Goal: Transaction & Acquisition: Purchase product/service

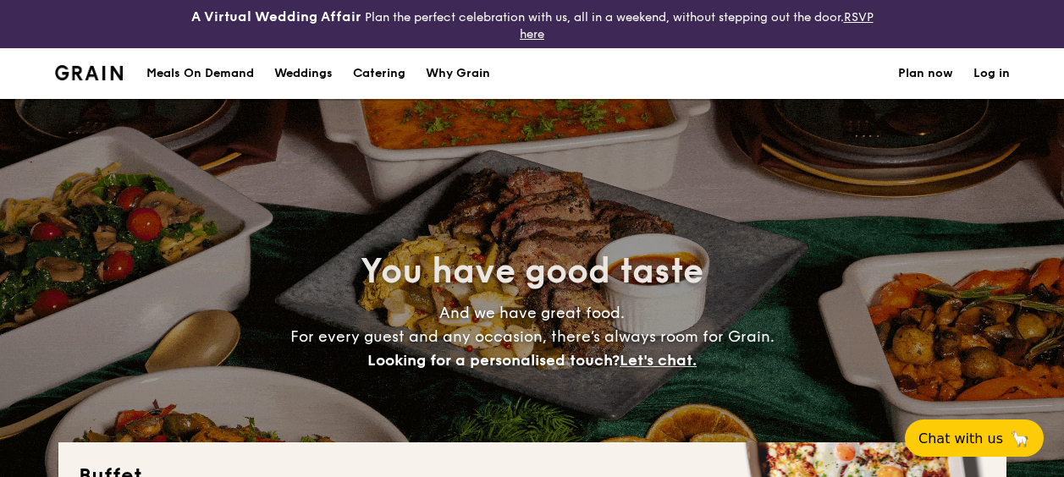
select select
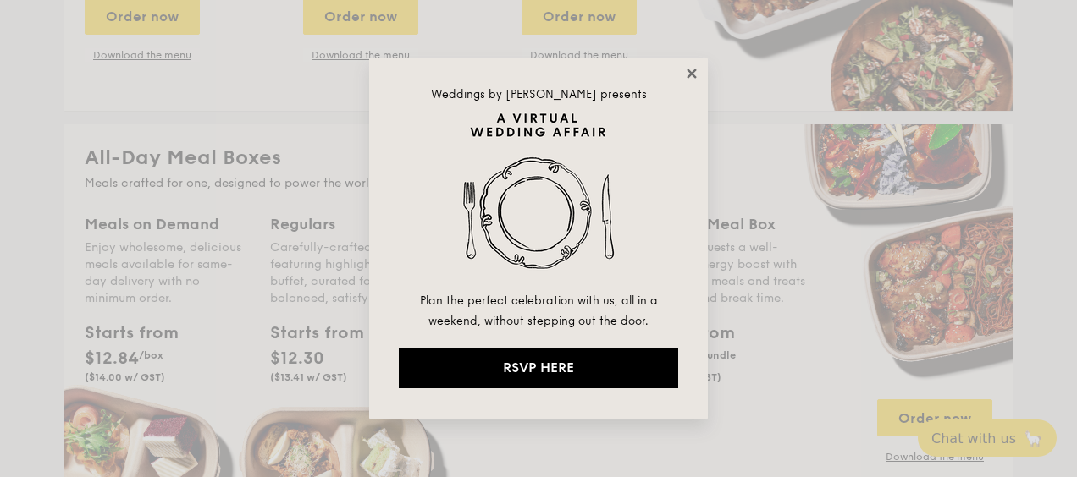
click at [685, 67] on icon at bounding box center [691, 73] width 15 height 15
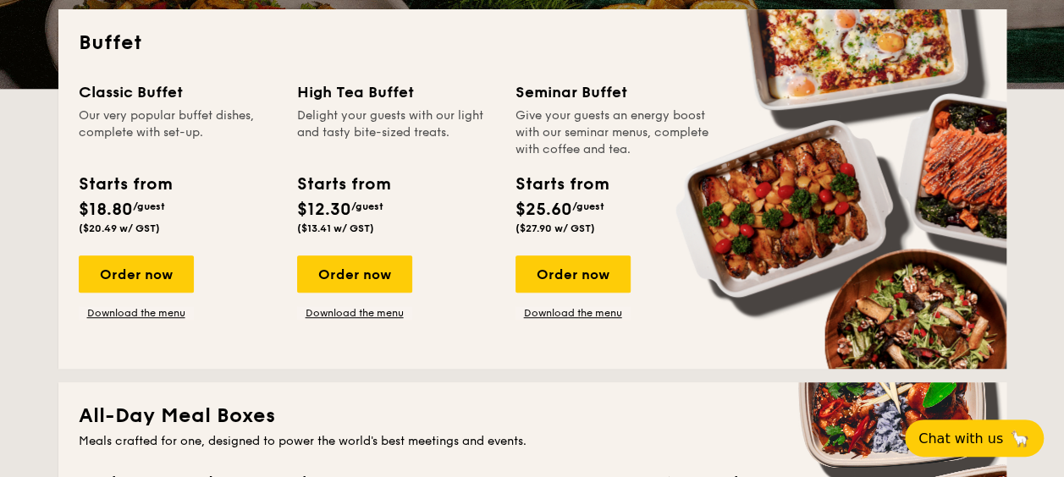
scroll to position [423, 0]
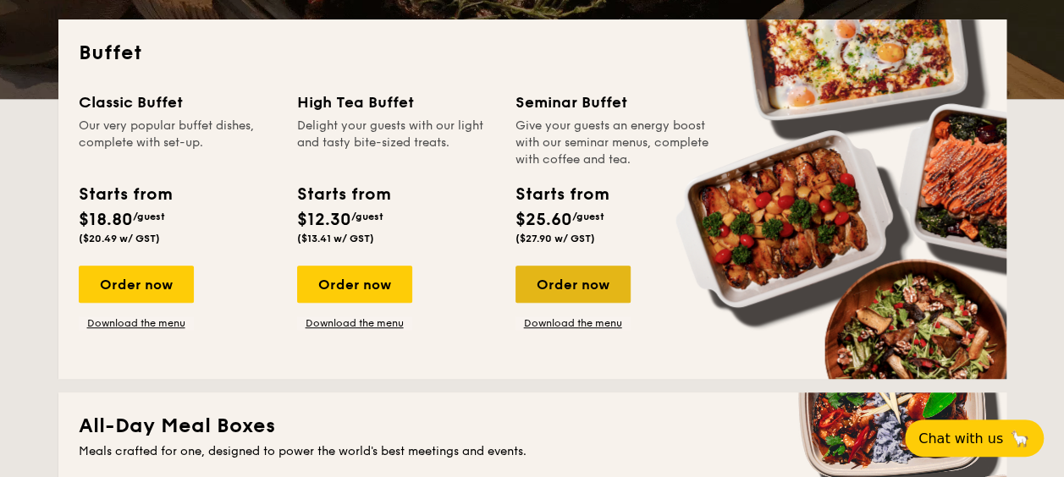
click at [594, 286] on div "Order now" at bounding box center [573, 284] width 115 height 37
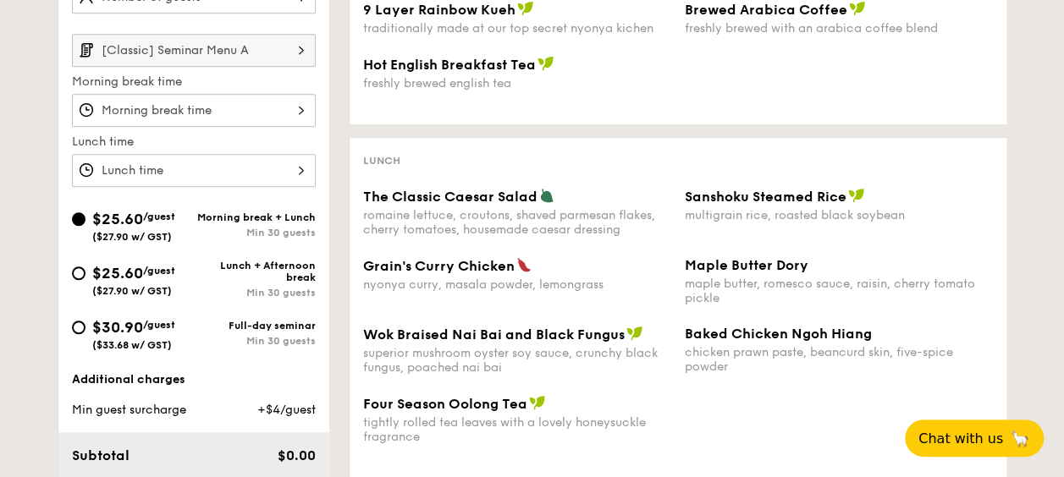
scroll to position [593, 0]
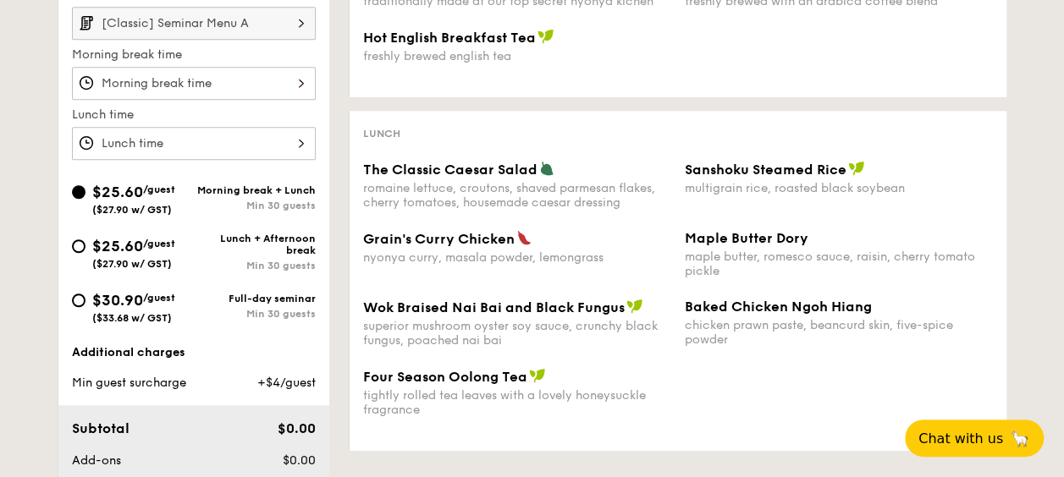
click at [283, 310] on div "Min 30 guests" at bounding box center [255, 314] width 122 height 12
click at [85, 307] on input "$30.90 /guest ($33.68 w/ GST) Full-day seminar Min 30 guests" at bounding box center [79, 301] width 14 height 14
radio input "true"
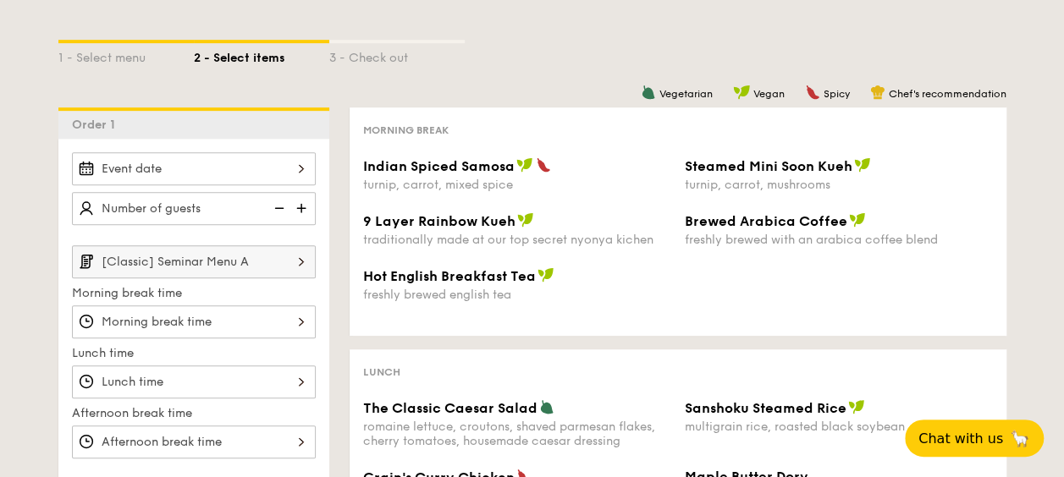
scroll to position [339, 0]
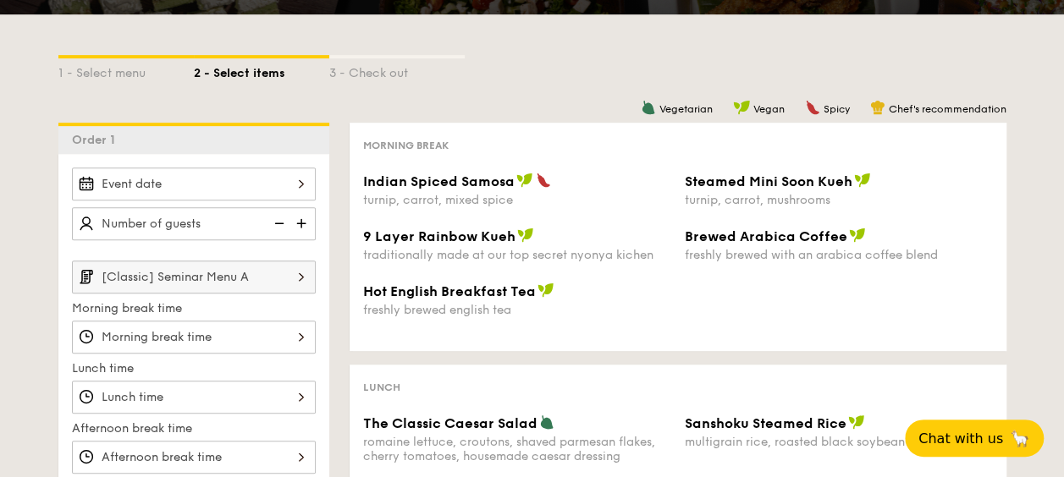
click at [790, 181] on span "Steamed Mini Soon Kueh" at bounding box center [769, 182] width 168 height 16
click at [467, 196] on div "turnip, carrot, mixed spice" at bounding box center [517, 200] width 308 height 14
click at [293, 283] on img at bounding box center [301, 277] width 29 height 32
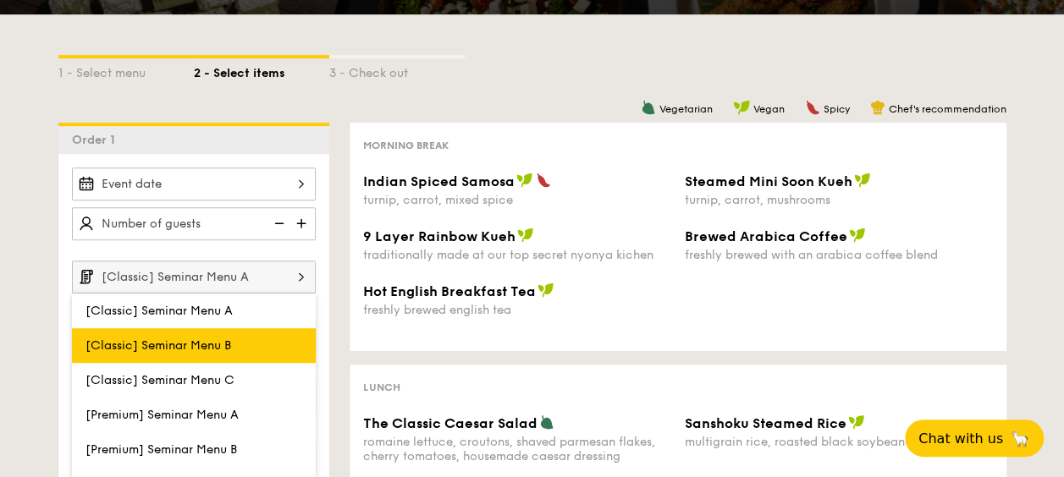
click at [258, 340] on label "[Classic] Seminar Menu B" at bounding box center [194, 345] width 244 height 35
click at [0, 0] on input "[Classic] Seminar Menu B" at bounding box center [0, 0] width 0 height 0
type input "[Classic] Seminar Menu B"
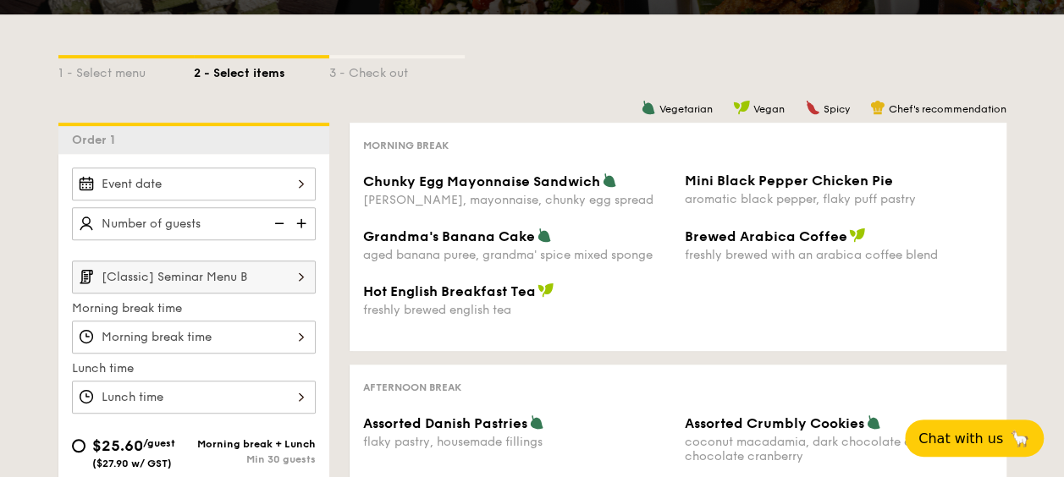
click at [267, 279] on input "[Classic] Seminar Menu B" at bounding box center [194, 277] width 244 height 33
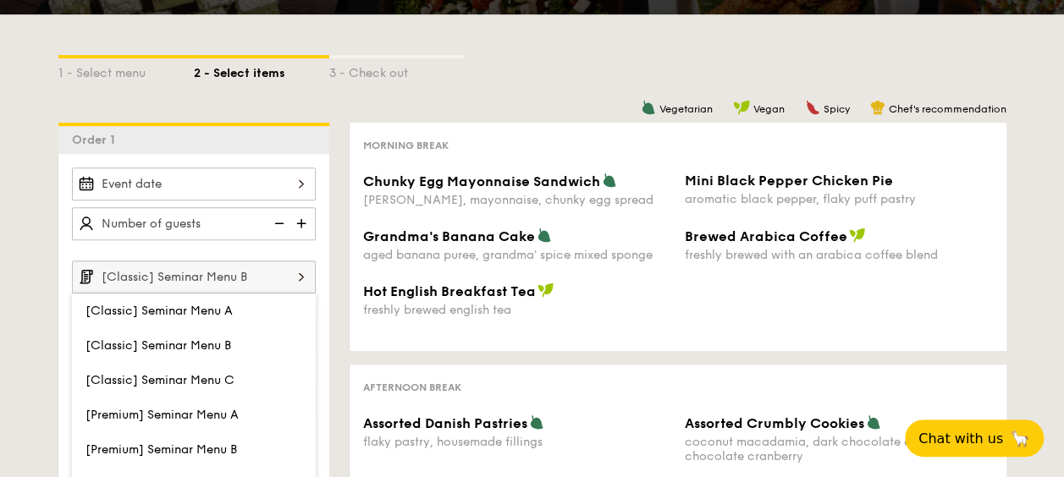
select select
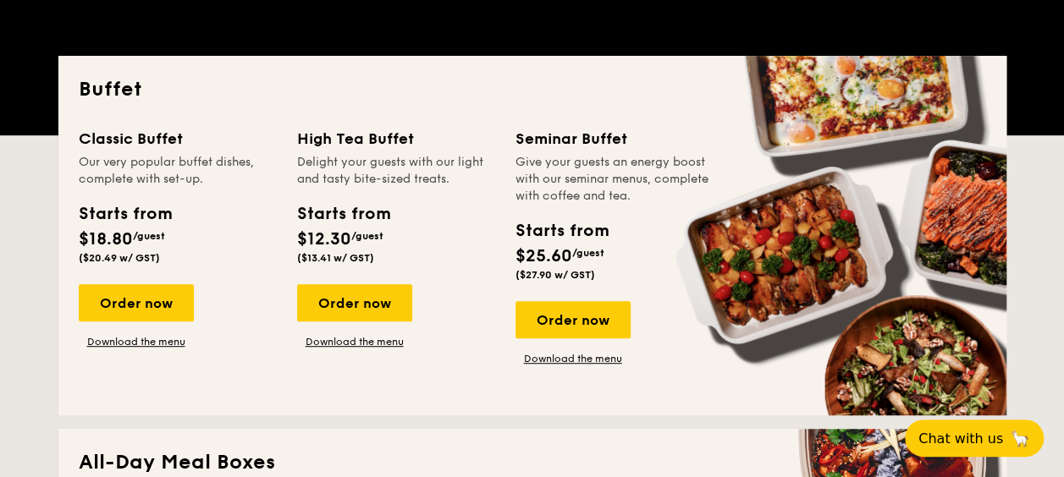
scroll to position [471, 0]
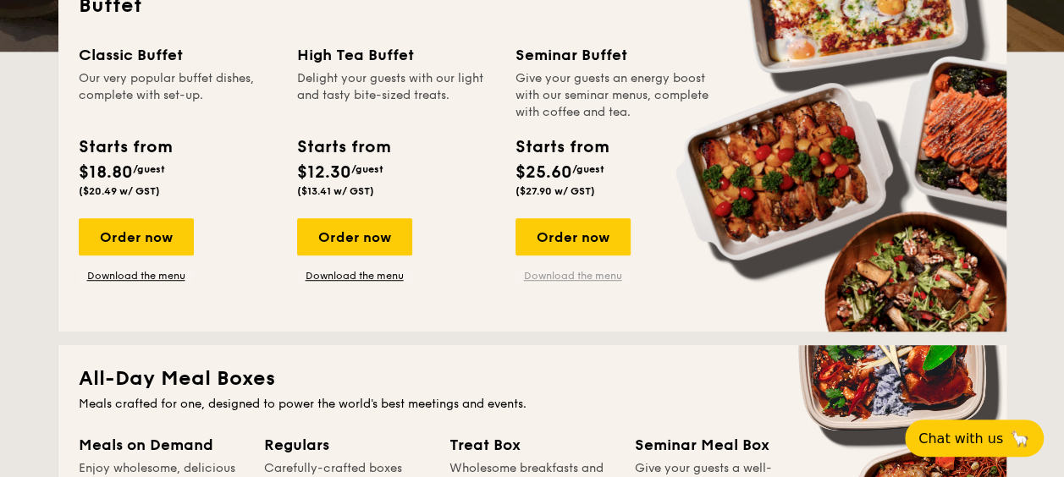
click at [604, 273] on link "Download the menu" at bounding box center [573, 276] width 115 height 14
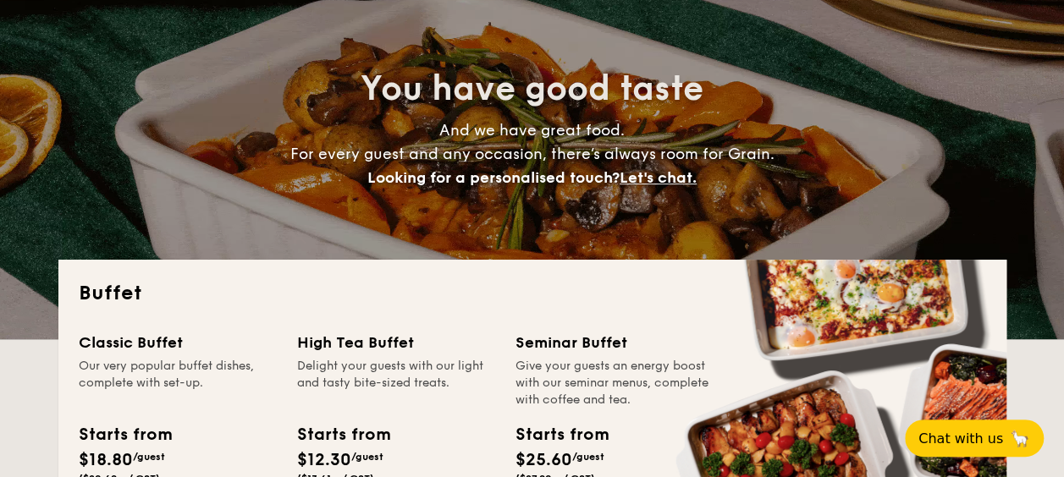
scroll to position [47, 0]
